Goal: Information Seeking & Learning: Learn about a topic

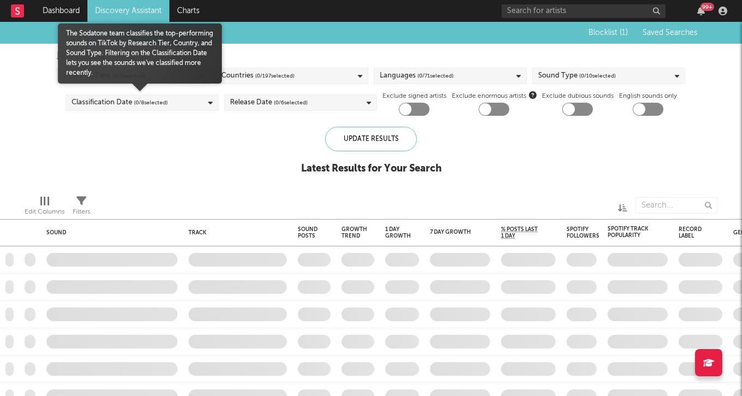
click at [177, 100] on div "Classification Date ( 0 / 8 selected)" at bounding box center [142, 102] width 153 height 16
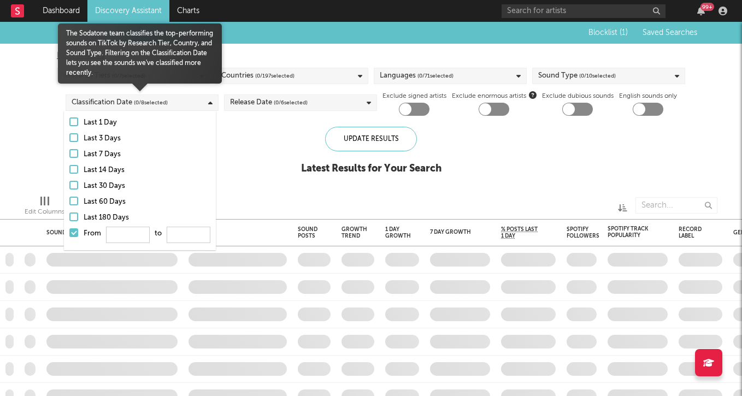
type input "0"
type input "180"
click at [72, 233] on div at bounding box center [73, 232] width 9 height 9
click at [69, 233] on input "From 0 to 180" at bounding box center [69, 235] width 0 height 17
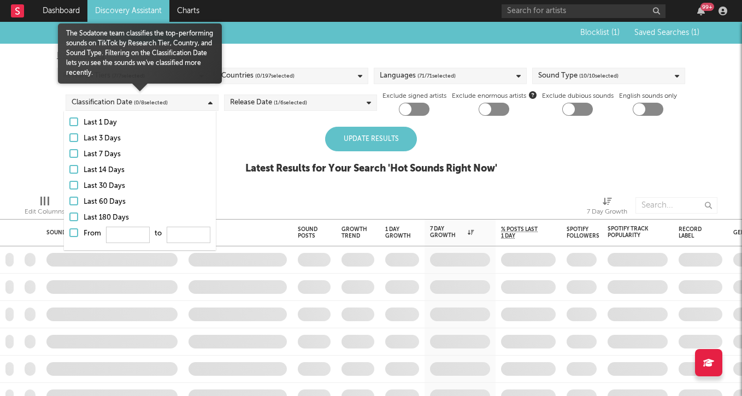
click at [196, 161] on div "Last 7 Days" at bounding box center [147, 154] width 127 height 13
click at [69, 161] on input "Last 7 Days" at bounding box center [69, 154] width 0 height 13
click at [127, 154] on div "Last 7 Days" at bounding box center [147, 154] width 127 height 13
click at [69, 154] on input "Last 7 Days" at bounding box center [69, 154] width 0 height 13
click at [86, 139] on div "Last 3 Days" at bounding box center [147, 138] width 127 height 13
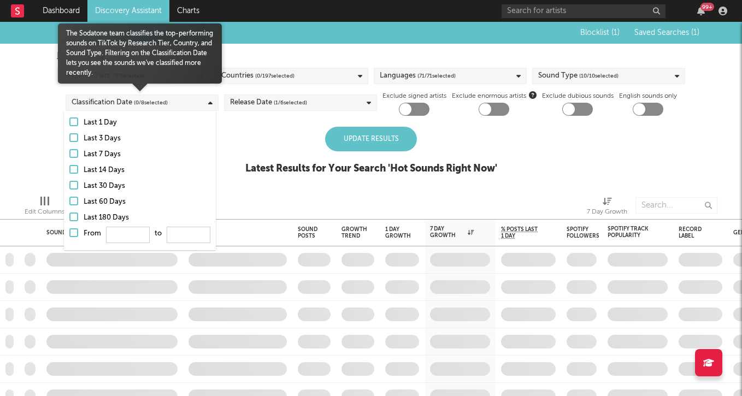
click at [69, 139] on input "Last 3 Days" at bounding box center [69, 138] width 0 height 13
click at [87, 157] on div "Last 7 Days" at bounding box center [147, 154] width 127 height 13
click at [69, 157] on input "Last 7 Days" at bounding box center [69, 154] width 0 height 13
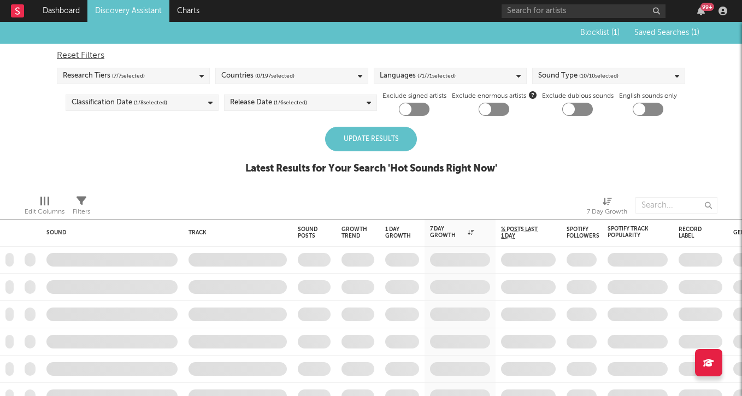
click at [364, 142] on div "Update Results" at bounding box center [371, 139] width 92 height 25
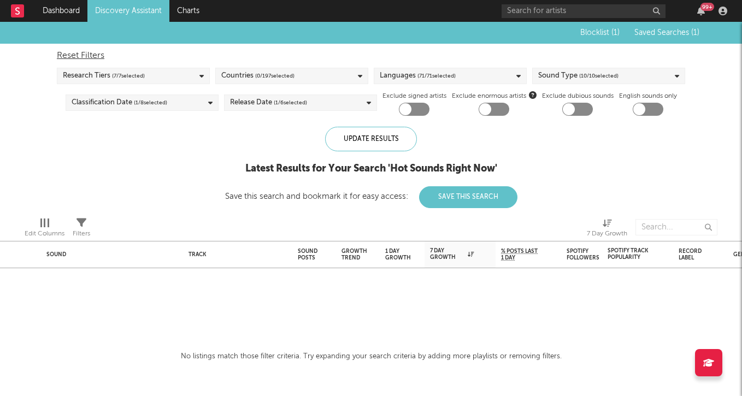
click at [308, 74] on div "Countries ( 0 / 197 selected)" at bounding box center [291, 76] width 153 height 16
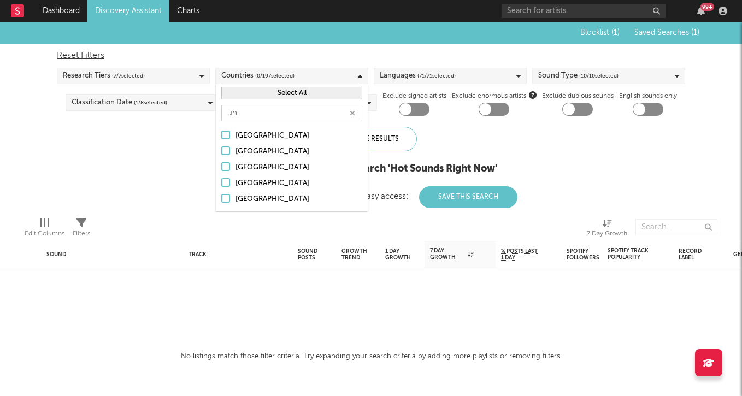
type input "uni"
click at [288, 179] on div "[GEOGRAPHIC_DATA]" at bounding box center [298, 183] width 127 height 13
click at [221, 179] on input "[GEOGRAPHIC_DATA]" at bounding box center [221, 183] width 0 height 13
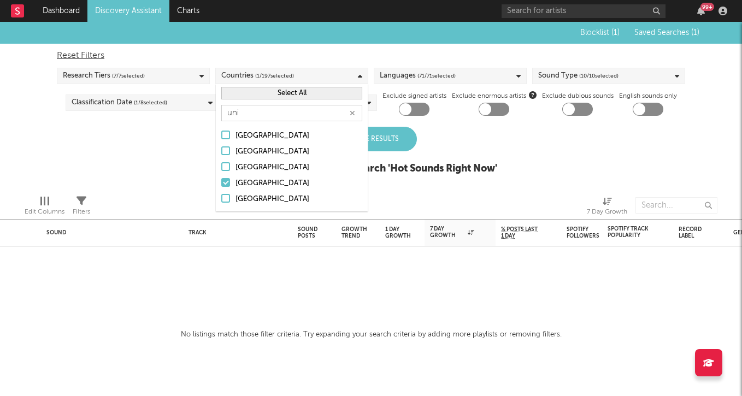
click at [348, 113] on button "button" at bounding box center [352, 113] width 9 height 10
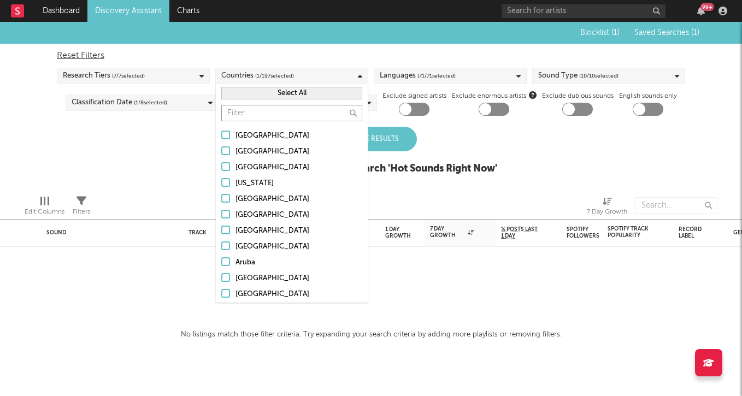
click at [292, 120] on input "text" at bounding box center [291, 113] width 141 height 16
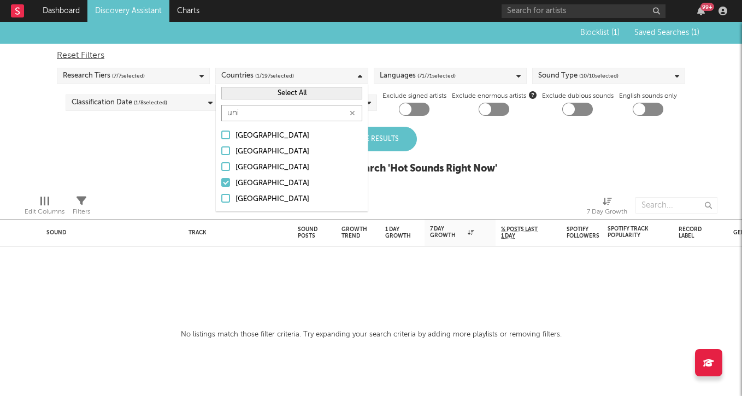
type input "uni"
click at [282, 194] on div "[GEOGRAPHIC_DATA]" at bounding box center [298, 199] width 127 height 13
click at [221, 194] on input "[GEOGRAPHIC_DATA]" at bounding box center [221, 199] width 0 height 13
click at [387, 172] on div "Latest Results for Your Search ' Hot Sounds Right Now '" at bounding box center [371, 168] width 252 height 13
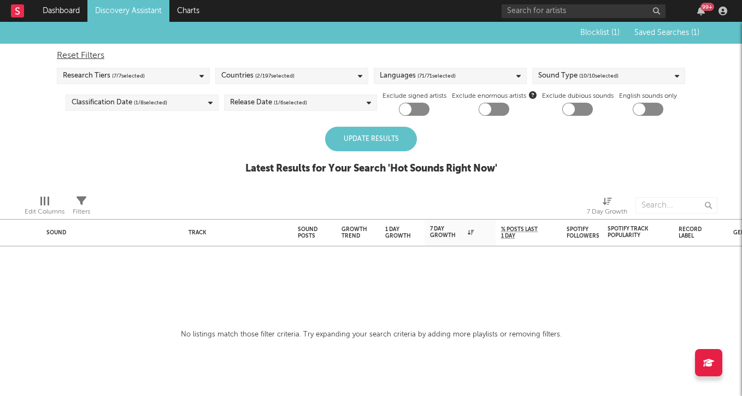
click at [365, 140] on div "Update Results" at bounding box center [371, 139] width 92 height 25
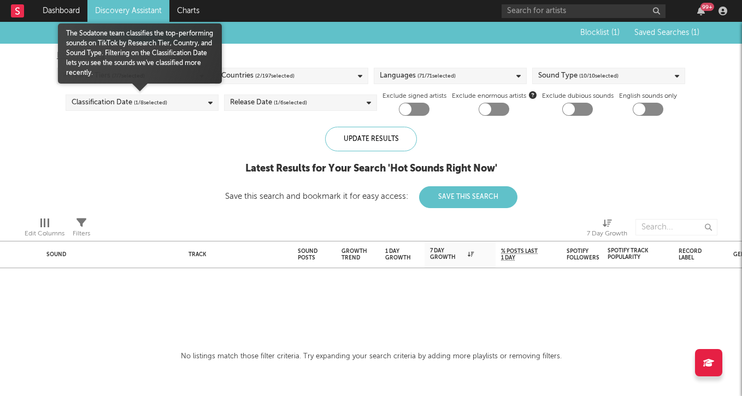
click at [158, 103] on span "( 1 / 8 selected)" at bounding box center [150, 102] width 33 height 13
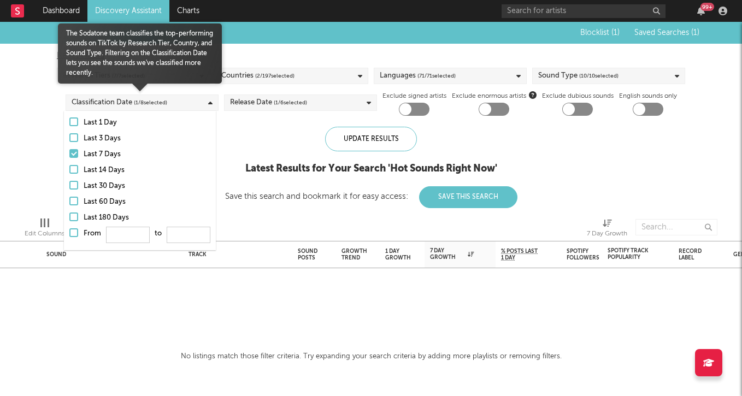
click at [78, 233] on div at bounding box center [73, 232] width 9 height 9
click at [69, 233] on input "From to" at bounding box center [69, 235] width 0 height 17
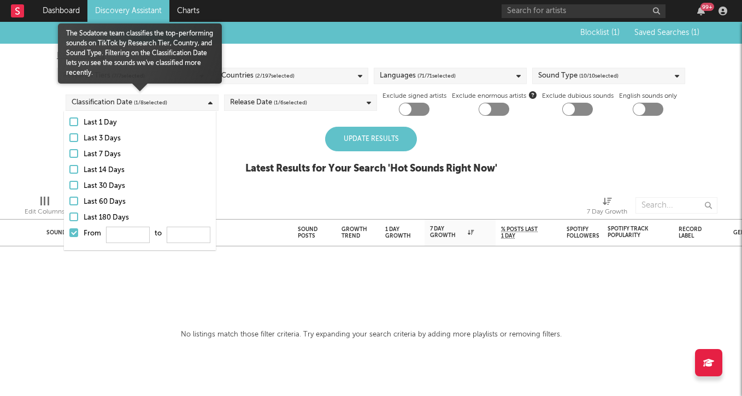
click at [78, 233] on div at bounding box center [73, 232] width 9 height 9
click at [69, 233] on input "From to" at bounding box center [69, 235] width 0 height 17
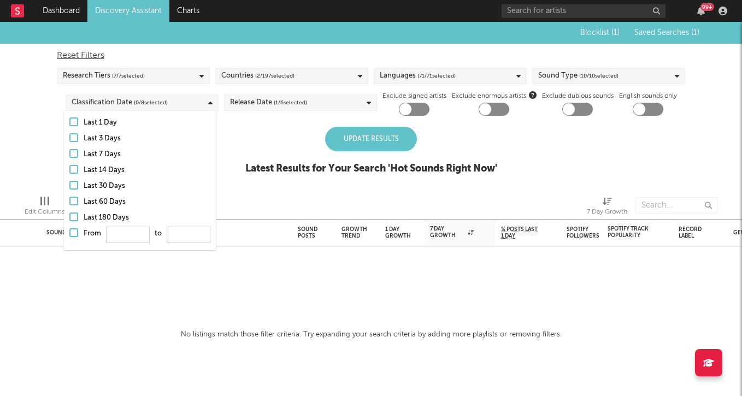
click at [353, 141] on div "Update Results" at bounding box center [371, 139] width 92 height 25
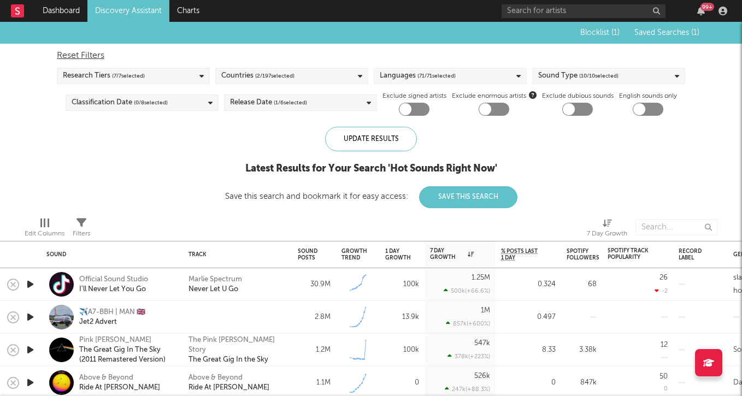
click at [28, 280] on icon "button" at bounding box center [30, 284] width 11 height 14
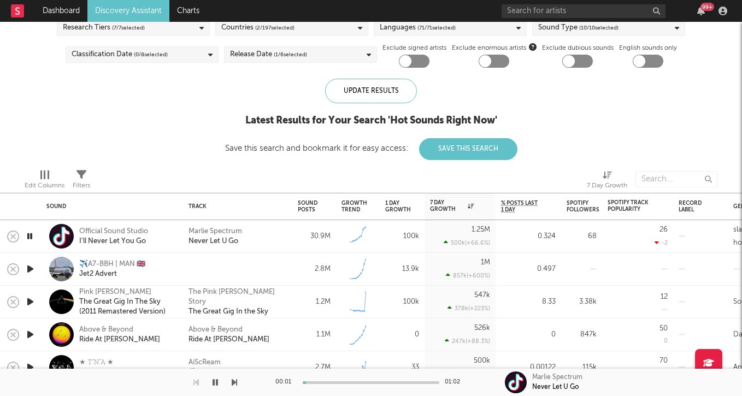
click at [27, 268] on icon "button" at bounding box center [30, 269] width 11 height 14
click at [27, 305] on icon "button" at bounding box center [30, 302] width 11 height 14
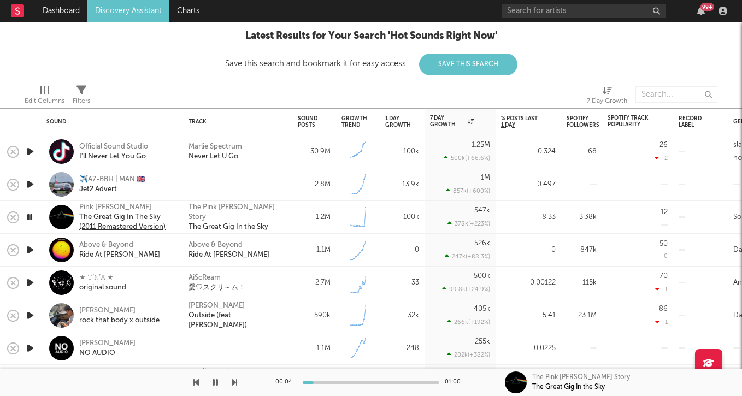
click at [113, 215] on div "The Great Gig In The Sky (2011 Remastered Version)" at bounding box center [127, 222] width 96 height 20
click at [30, 213] on icon "button" at bounding box center [30, 217] width 10 height 14
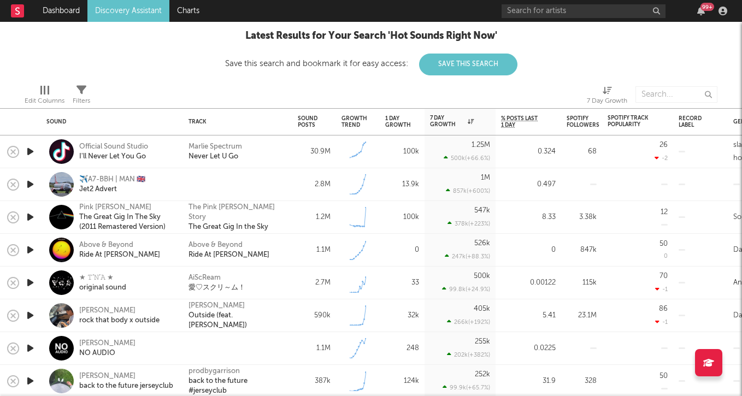
click at [29, 246] on icon "button" at bounding box center [30, 250] width 11 height 14
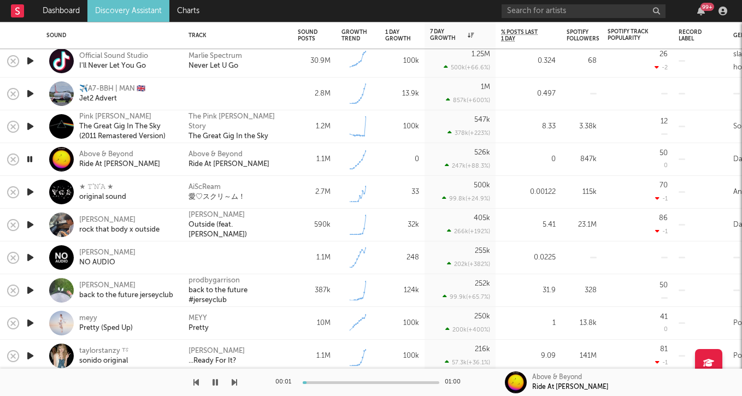
click at [32, 190] on icon "button" at bounding box center [30, 192] width 11 height 14
click at [30, 223] on icon "button" at bounding box center [30, 225] width 11 height 14
click at [31, 255] on icon "button" at bounding box center [30, 258] width 11 height 14
click at [29, 295] on icon "button" at bounding box center [30, 290] width 11 height 14
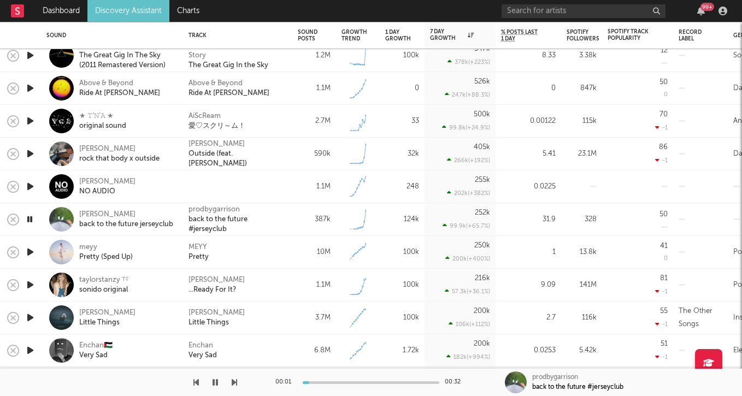
click at [26, 248] on icon "button" at bounding box center [30, 252] width 11 height 14
click at [32, 287] on icon "button" at bounding box center [30, 285] width 11 height 14
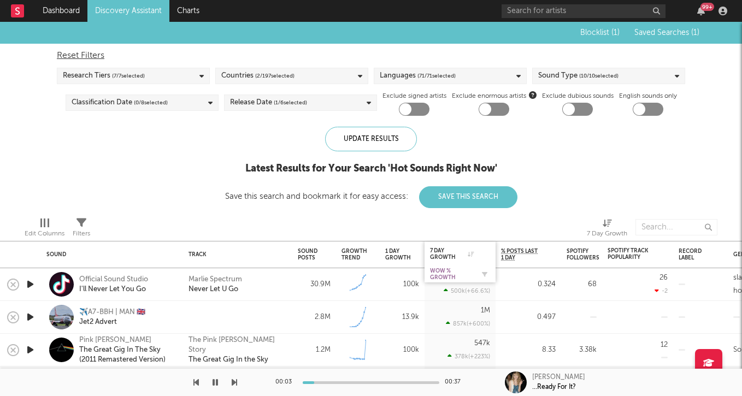
click at [456, 272] on div "WoW % Growth" at bounding box center [452, 274] width 44 height 13
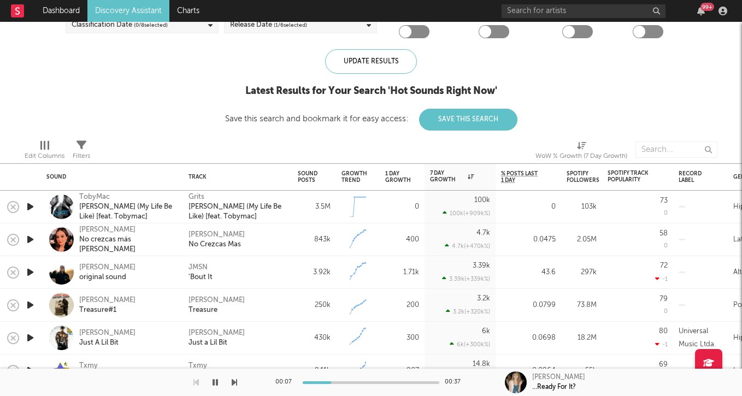
click at [31, 204] on icon "button" at bounding box center [30, 207] width 11 height 14
click at [100, 209] on div "[PERSON_NAME] (My Life Be Like) [feat. Tobymac]" at bounding box center [127, 212] width 96 height 20
click at [31, 235] on icon "button" at bounding box center [30, 240] width 11 height 14
click at [30, 267] on icon "button" at bounding box center [30, 272] width 11 height 14
click at [31, 306] on icon "button" at bounding box center [30, 305] width 11 height 14
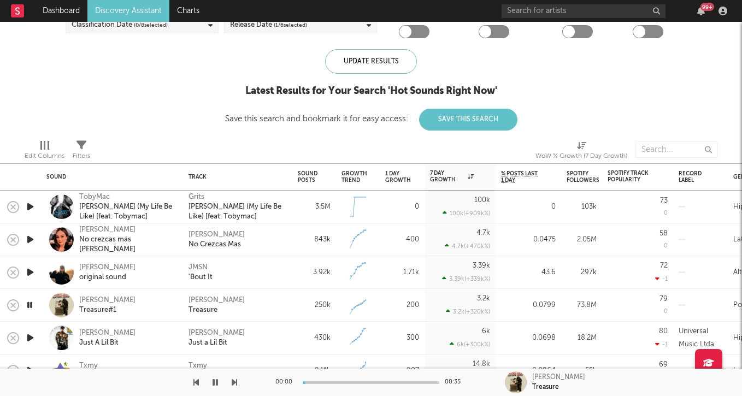
click at [31, 272] on icon "button" at bounding box center [30, 272] width 11 height 14
click at [82, 275] on div "original sound" at bounding box center [107, 278] width 56 height 10
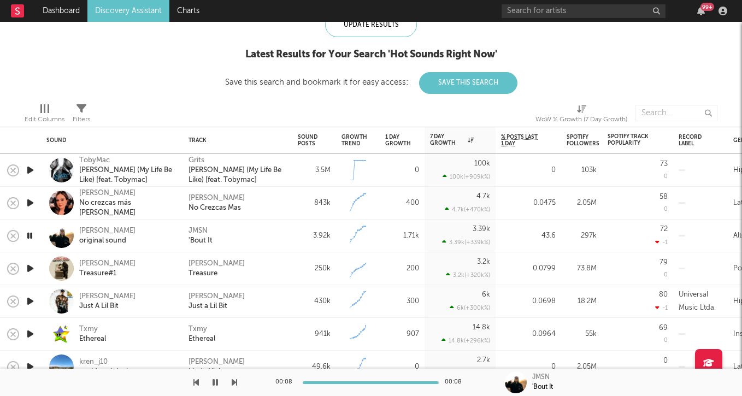
click at [23, 273] on div at bounding box center [30, 268] width 22 height 33
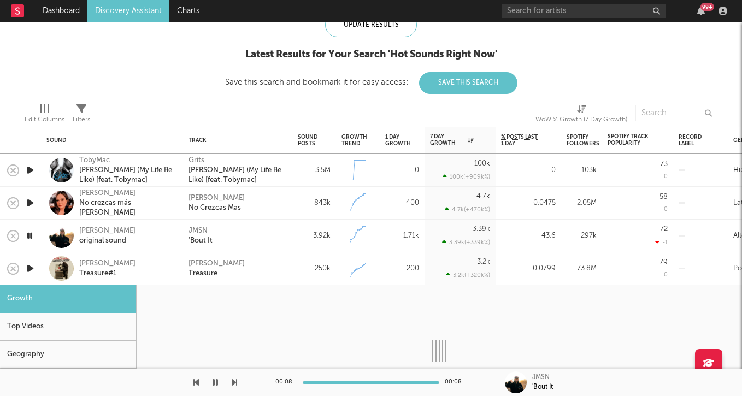
click at [38, 276] on div at bounding box center [30, 268] width 22 height 33
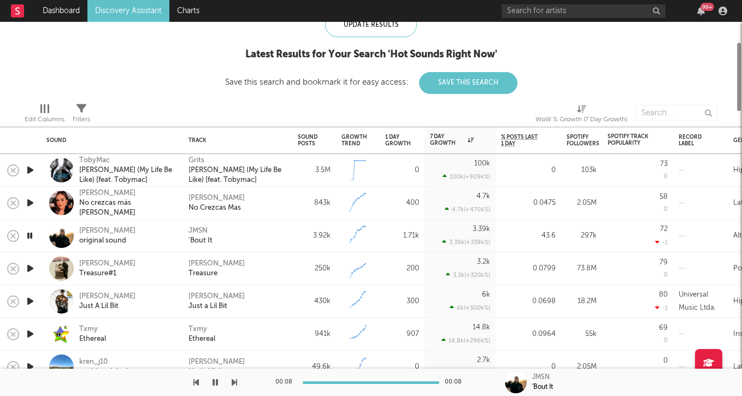
click at [36, 272] on icon "button" at bounding box center [30, 269] width 11 height 14
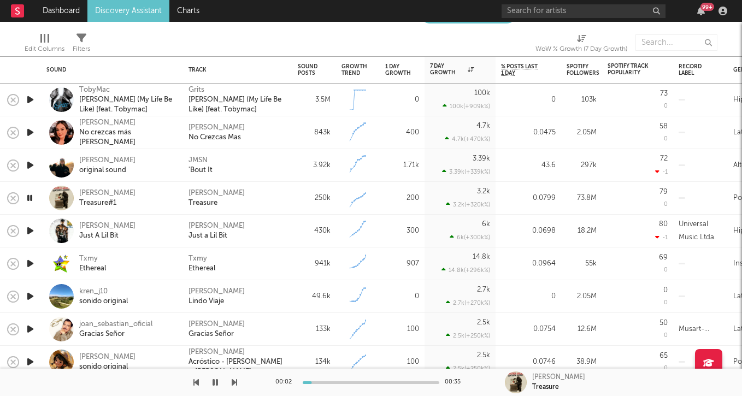
click at [32, 228] on icon "button" at bounding box center [30, 231] width 11 height 14
click at [29, 263] on icon "button" at bounding box center [30, 264] width 11 height 14
click at [95, 262] on div "Txmy" at bounding box center [92, 259] width 27 height 10
click at [211, 382] on button "button" at bounding box center [215, 382] width 11 height 27
